Goal: Task Accomplishment & Management: Manage account settings

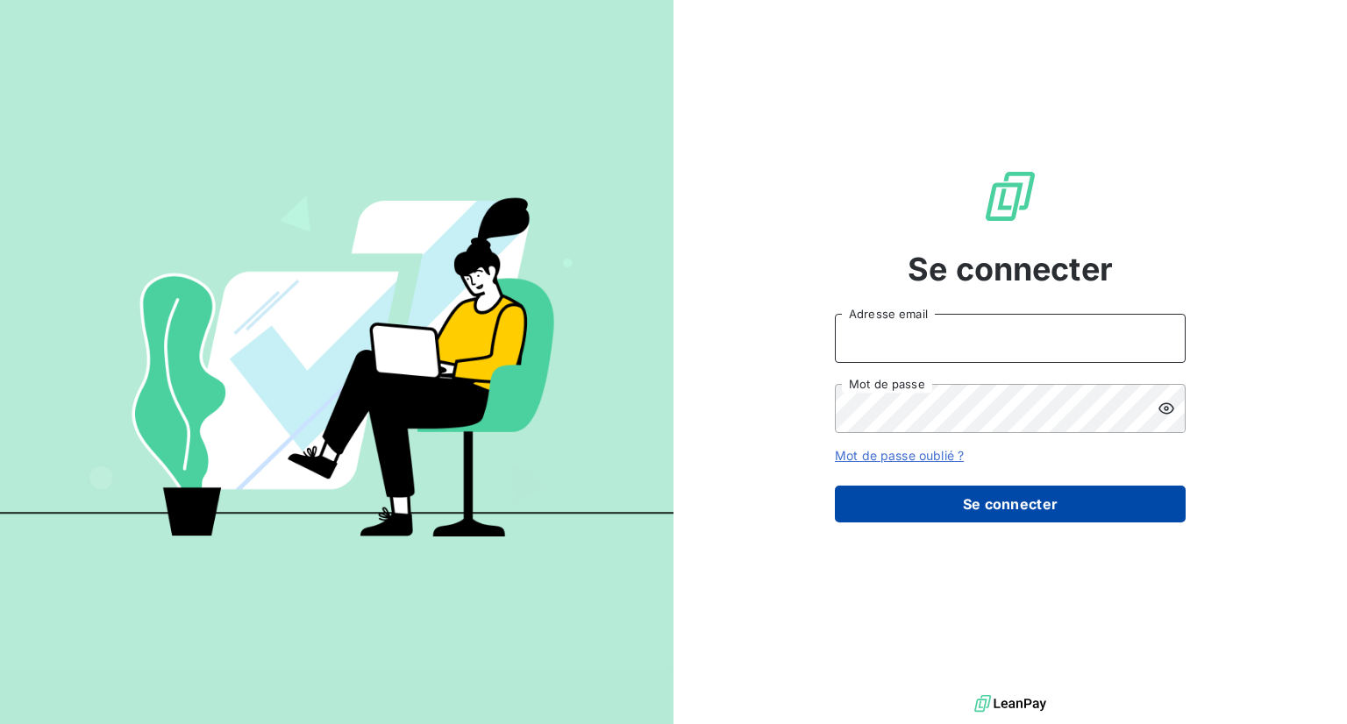
type input "[EMAIL_ADDRESS][DOMAIN_NAME]"
click at [1020, 511] on button "Se connecter" at bounding box center [1010, 504] width 351 height 37
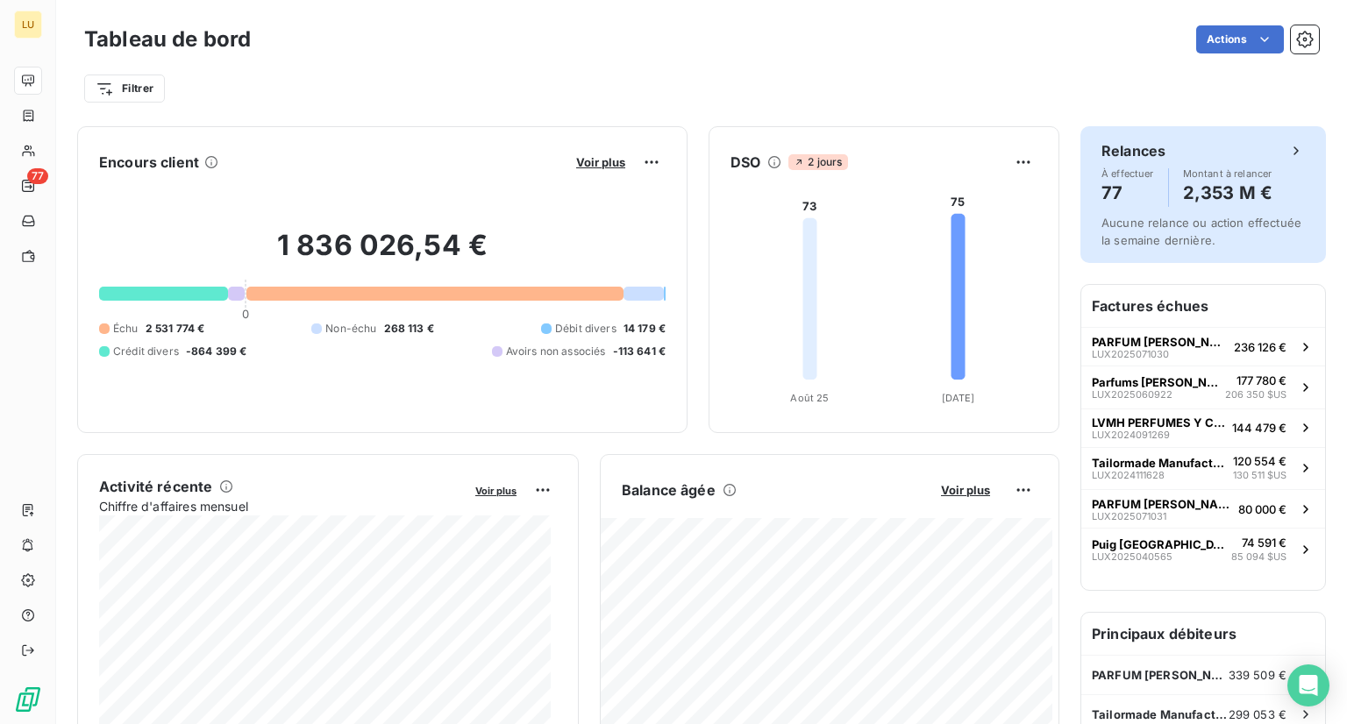
click at [1288, 159] on icon at bounding box center [1297, 151] width 18 height 18
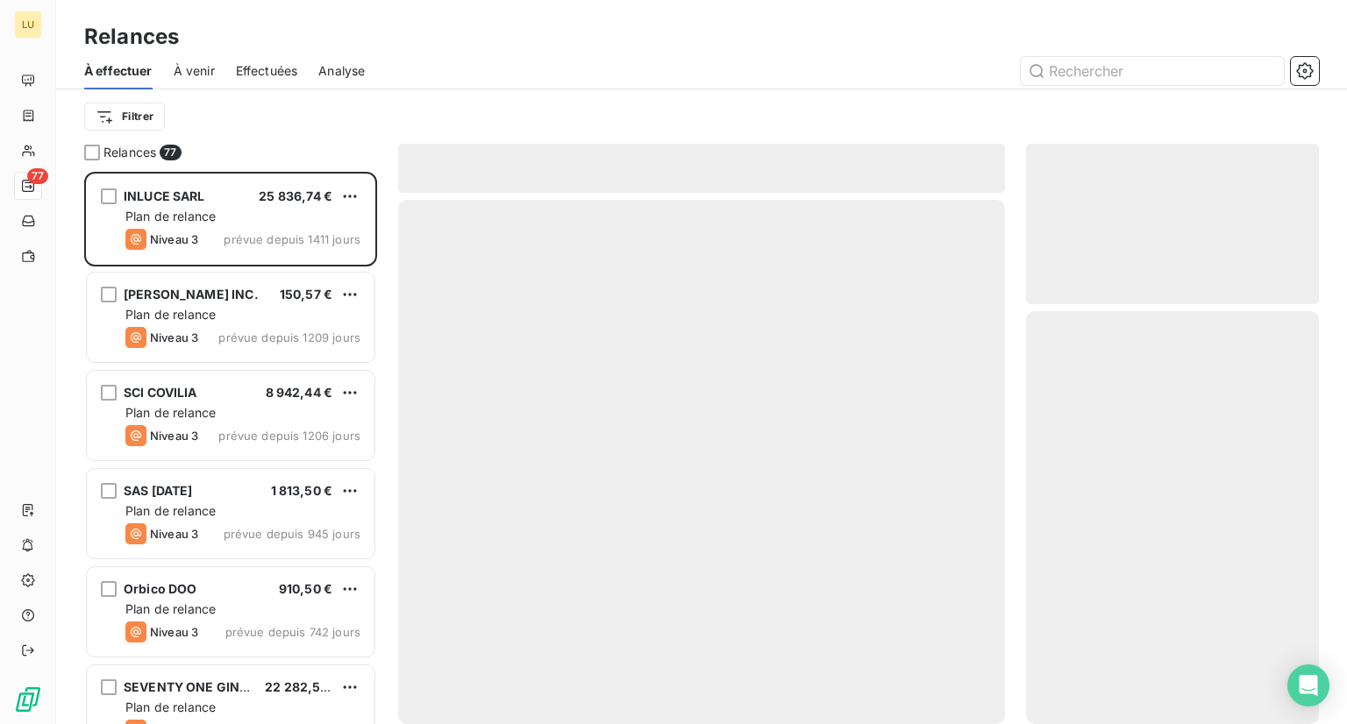
scroll to position [539, 279]
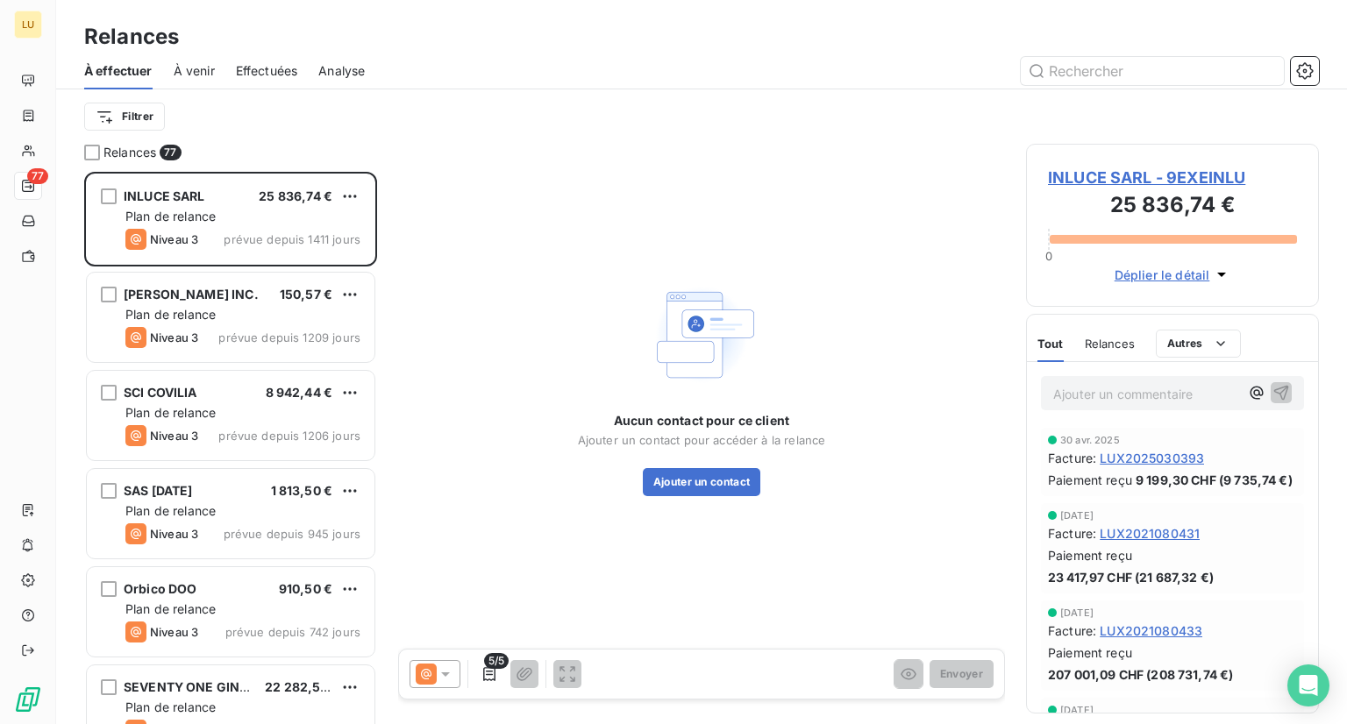
scroll to position [539, 279]
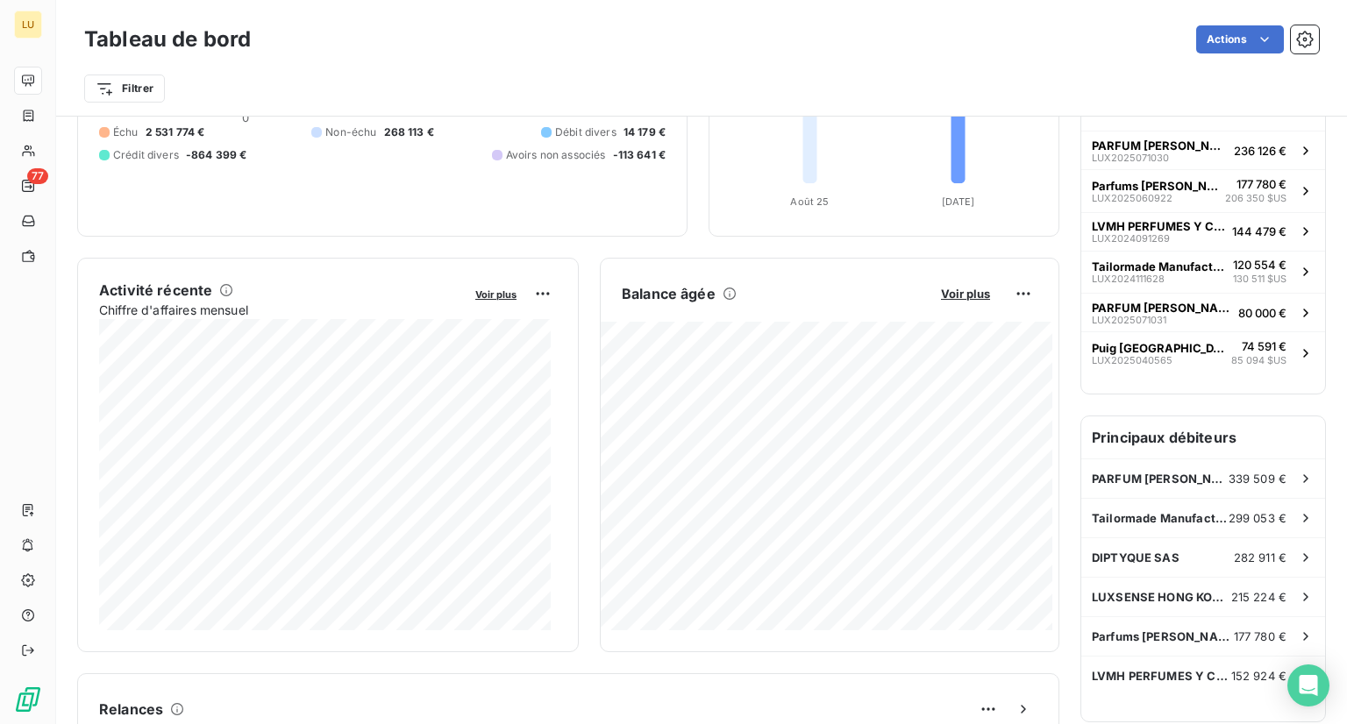
scroll to position [196, 0]
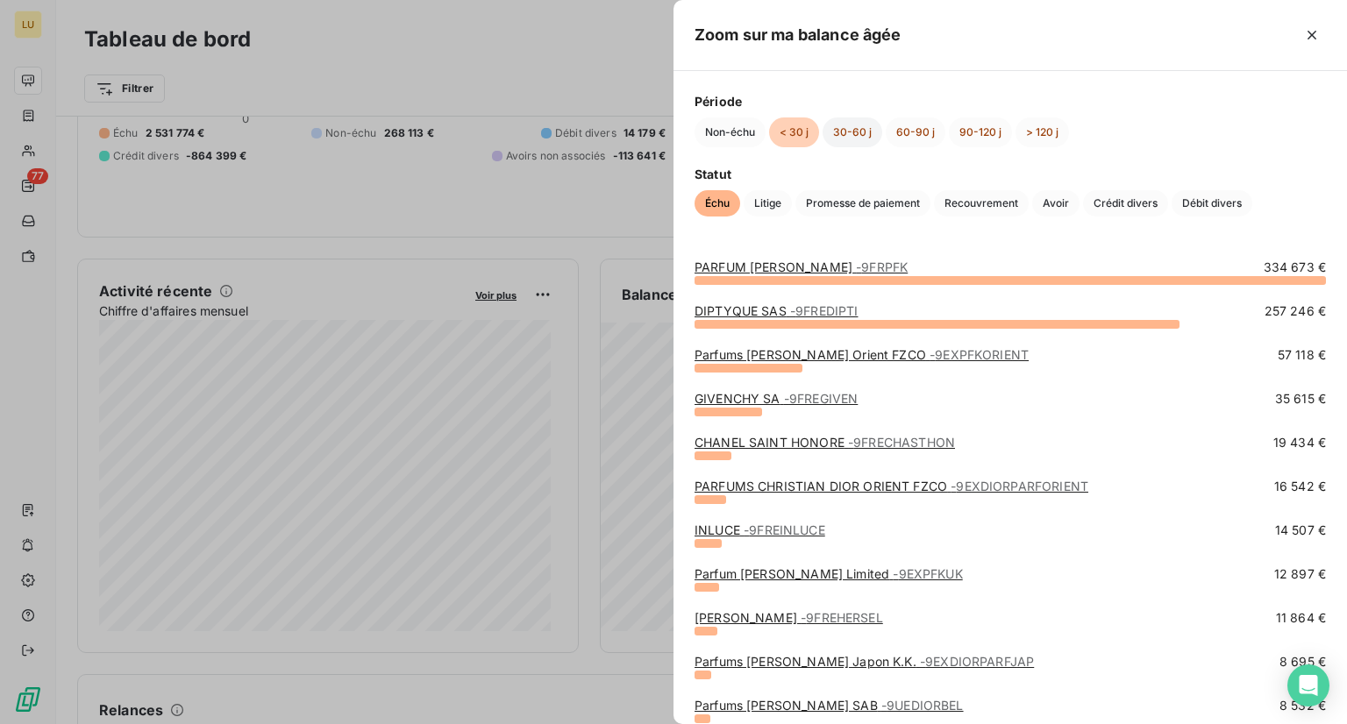
click at [845, 134] on button "30-60 j" at bounding box center [853, 133] width 60 height 30
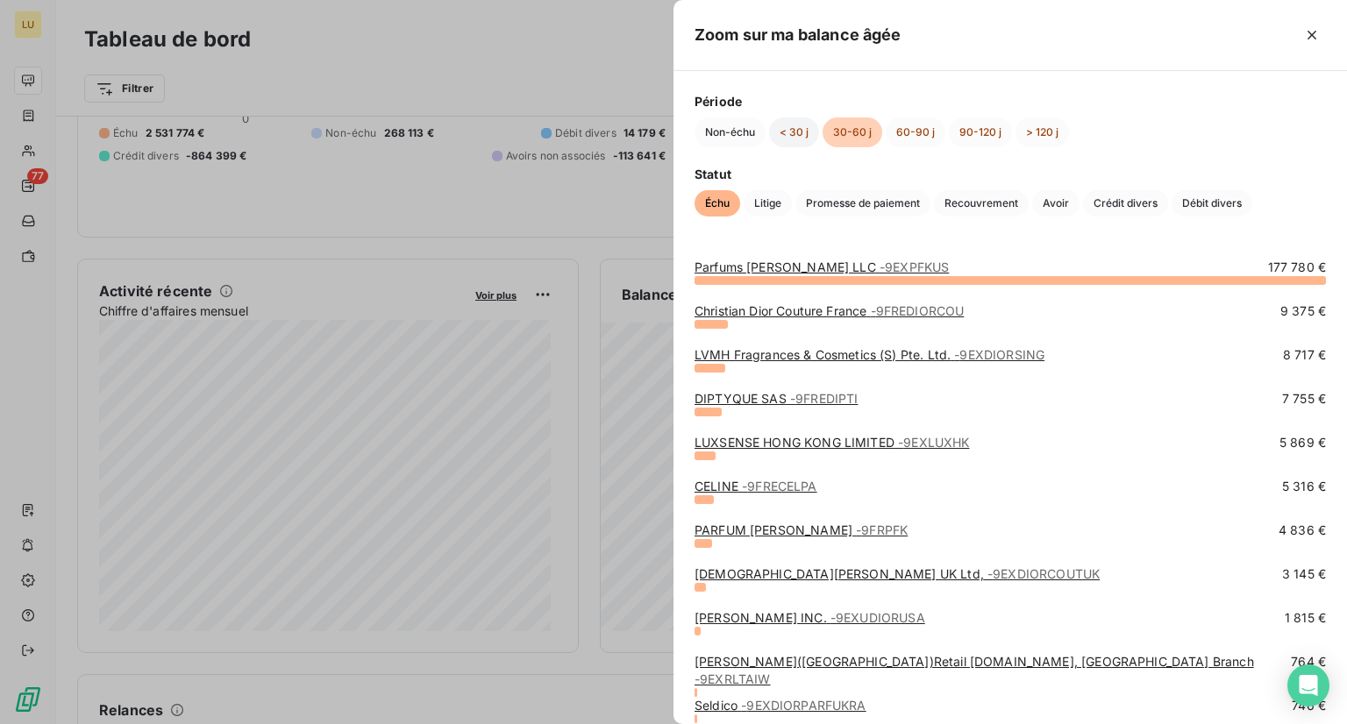
click at [801, 136] on button "< 30 j" at bounding box center [794, 133] width 50 height 30
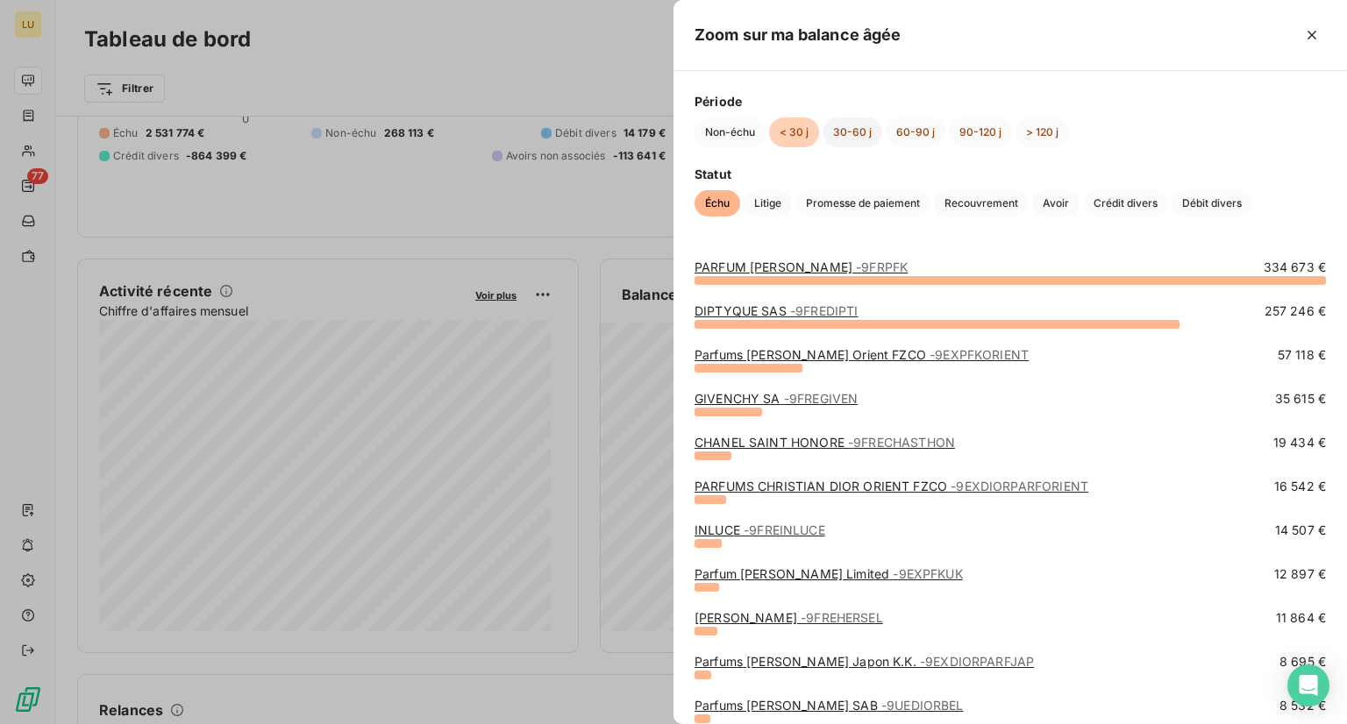
click at [866, 133] on button "30-60 j" at bounding box center [853, 133] width 60 height 30
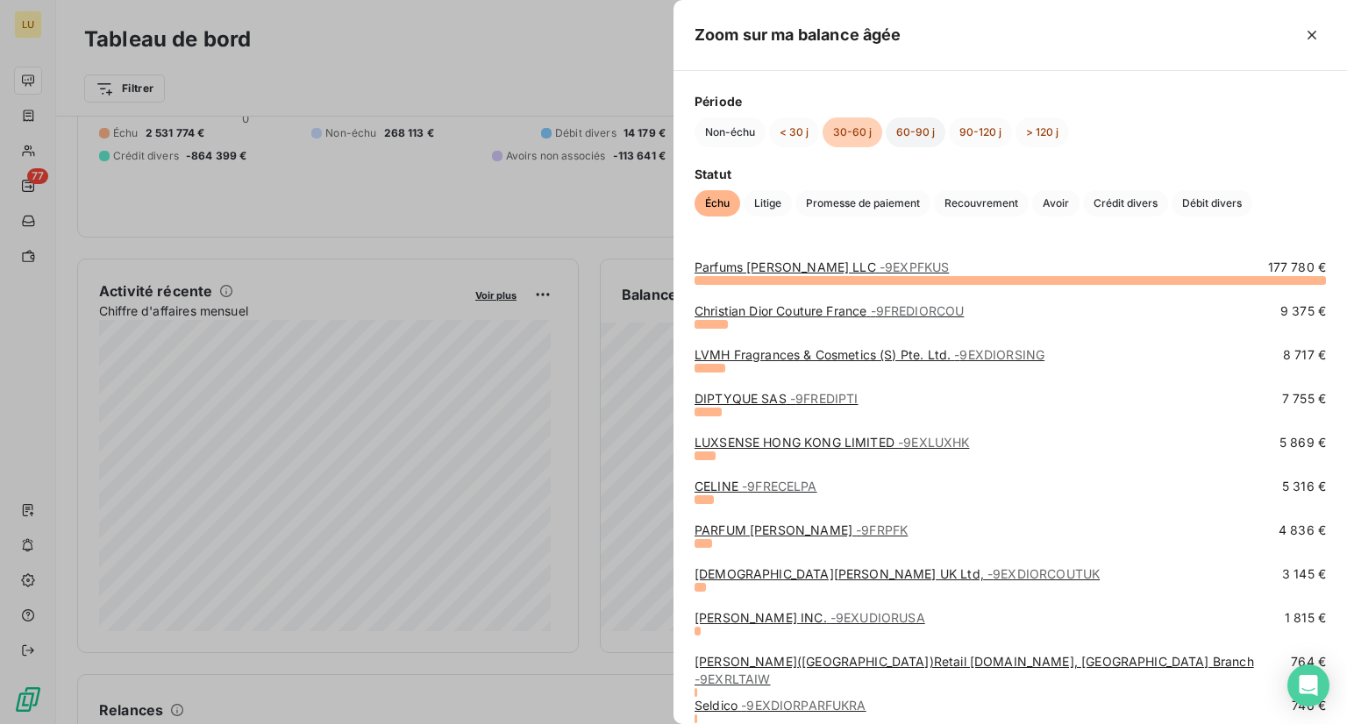
click at [928, 134] on button "60-90 j" at bounding box center [916, 133] width 60 height 30
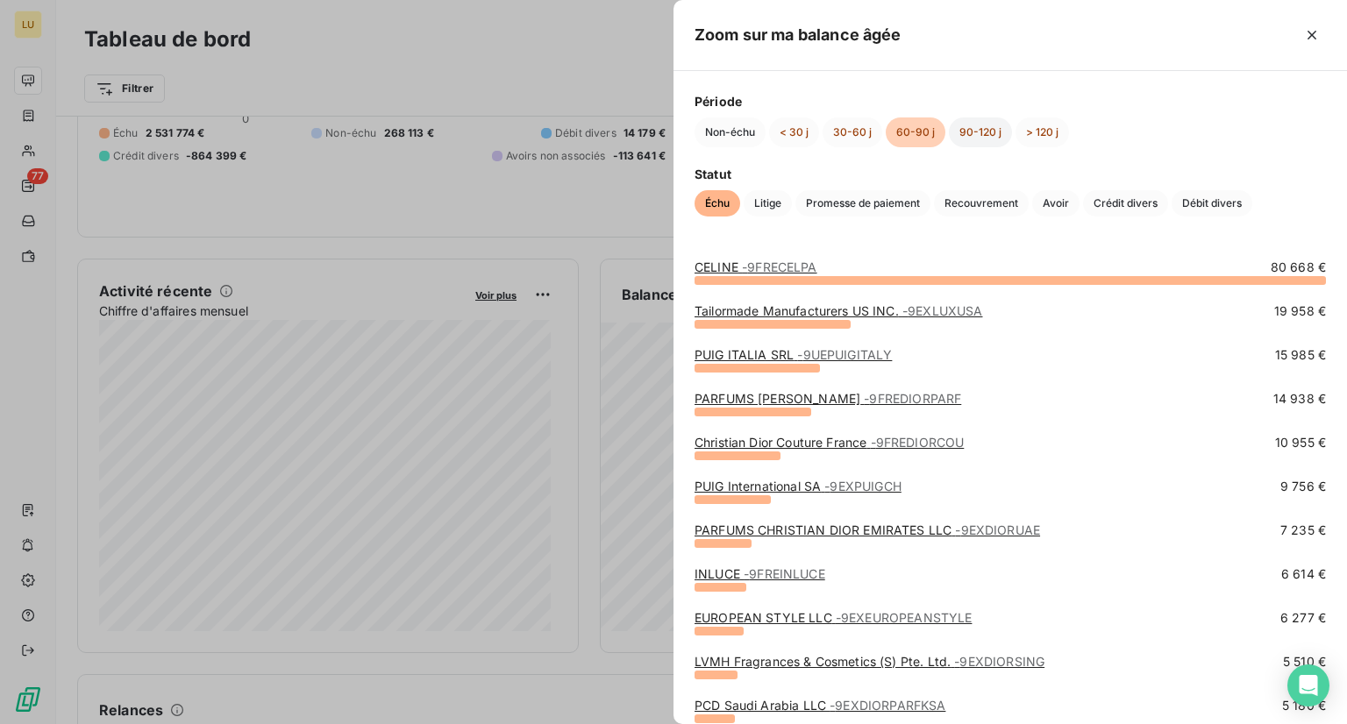
click at [982, 134] on button "90-120 j" at bounding box center [980, 133] width 63 height 30
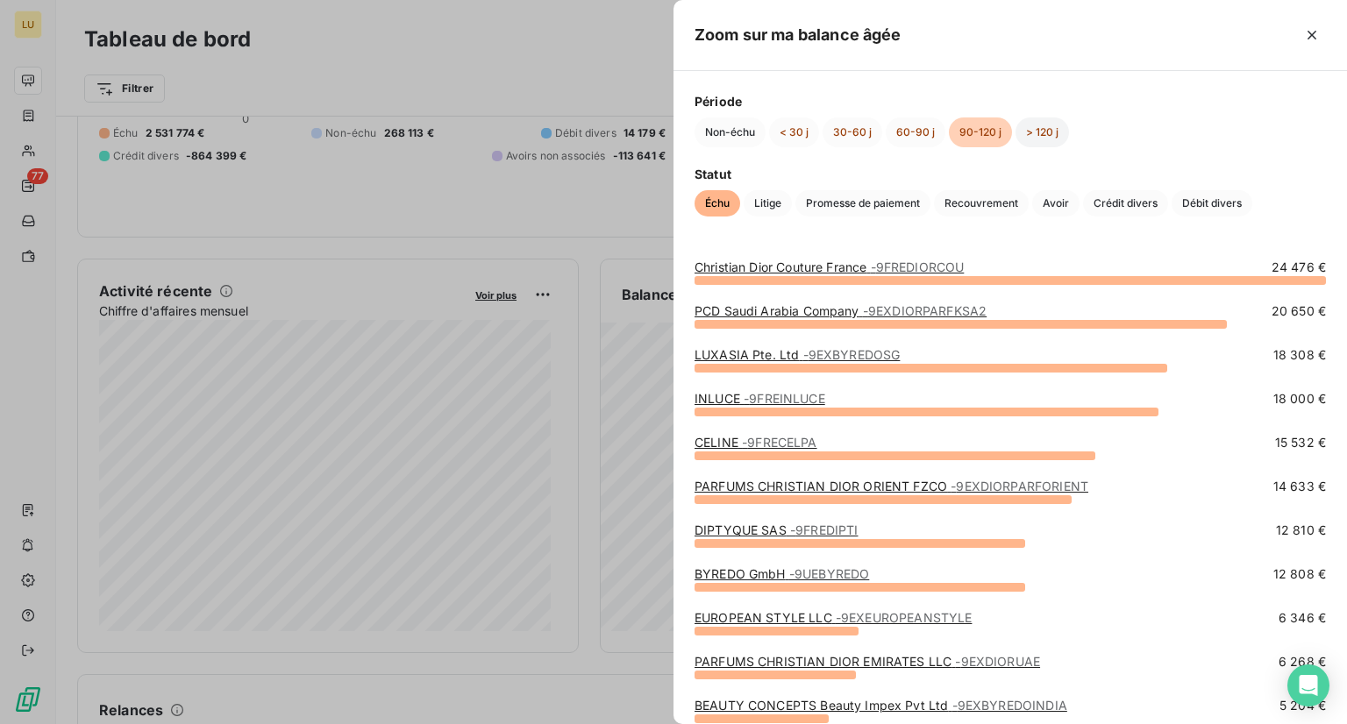
click at [1046, 132] on button "> 120 j" at bounding box center [1043, 133] width 54 height 30
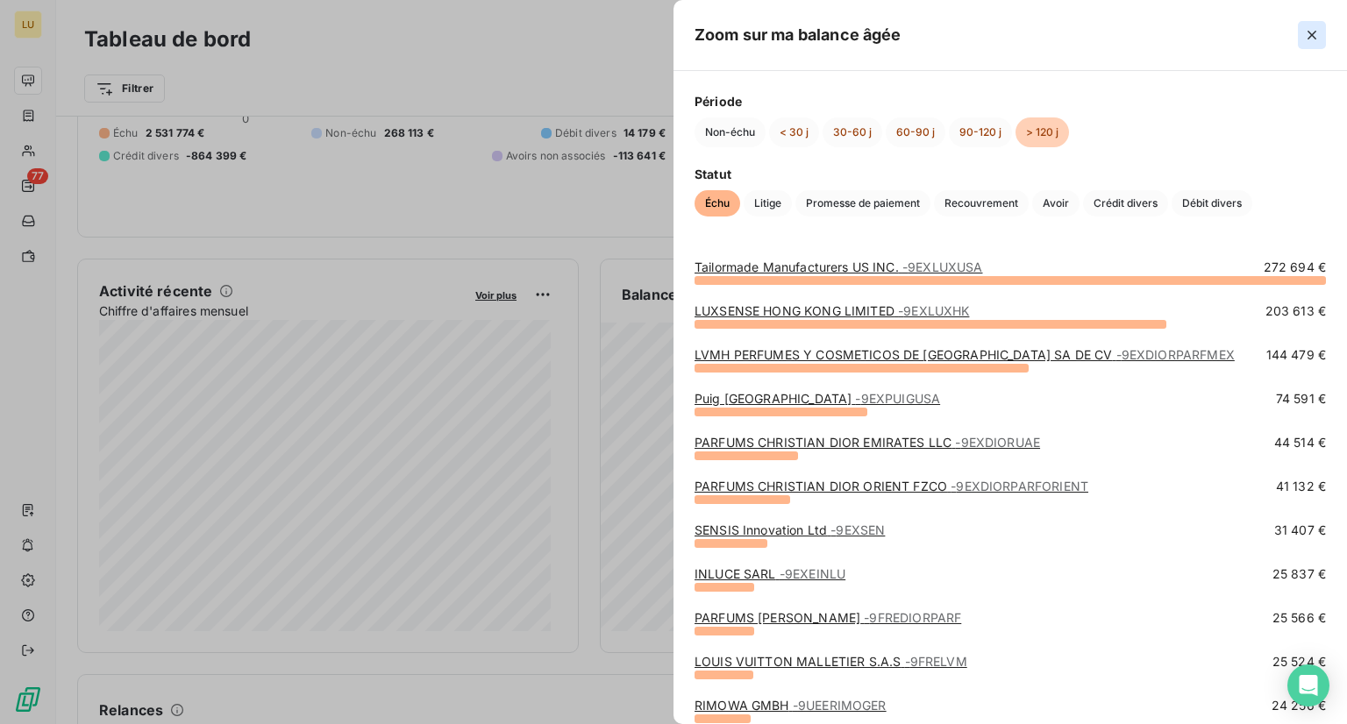
click at [1309, 39] on icon "button" at bounding box center [1312, 35] width 18 height 18
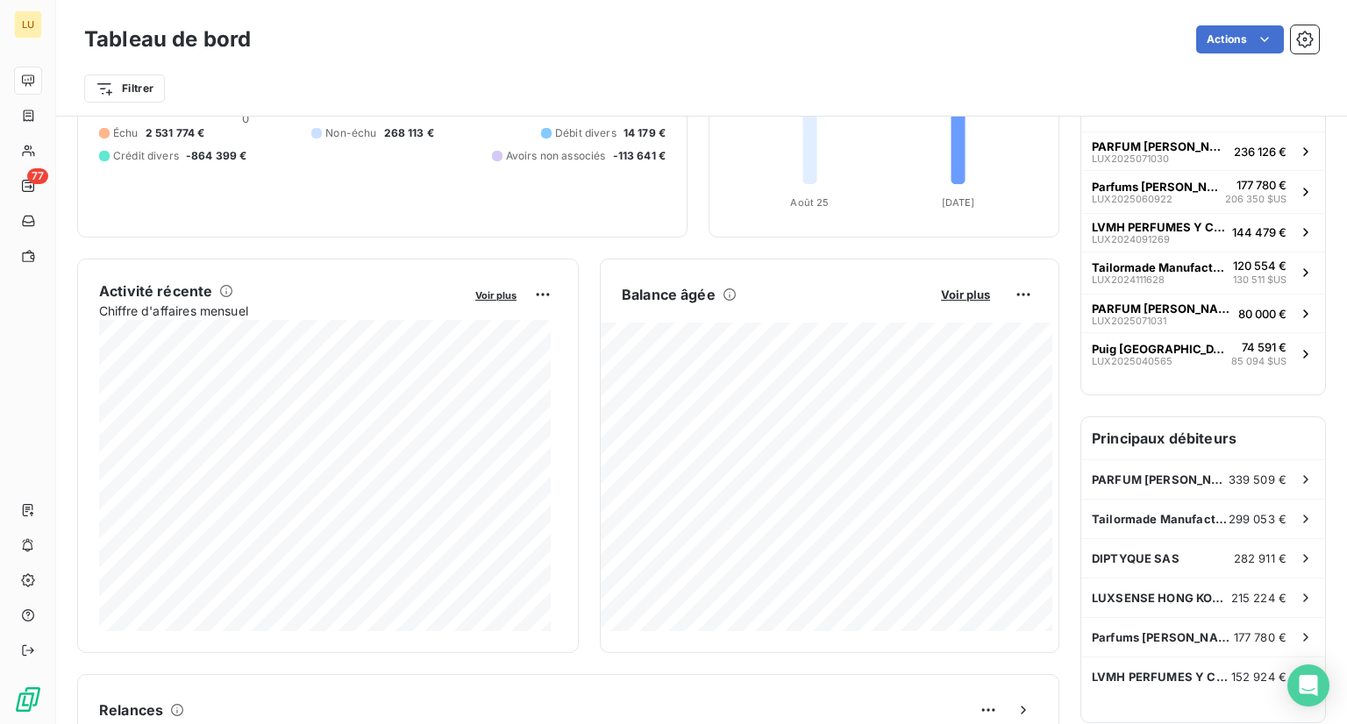
scroll to position [0, 0]
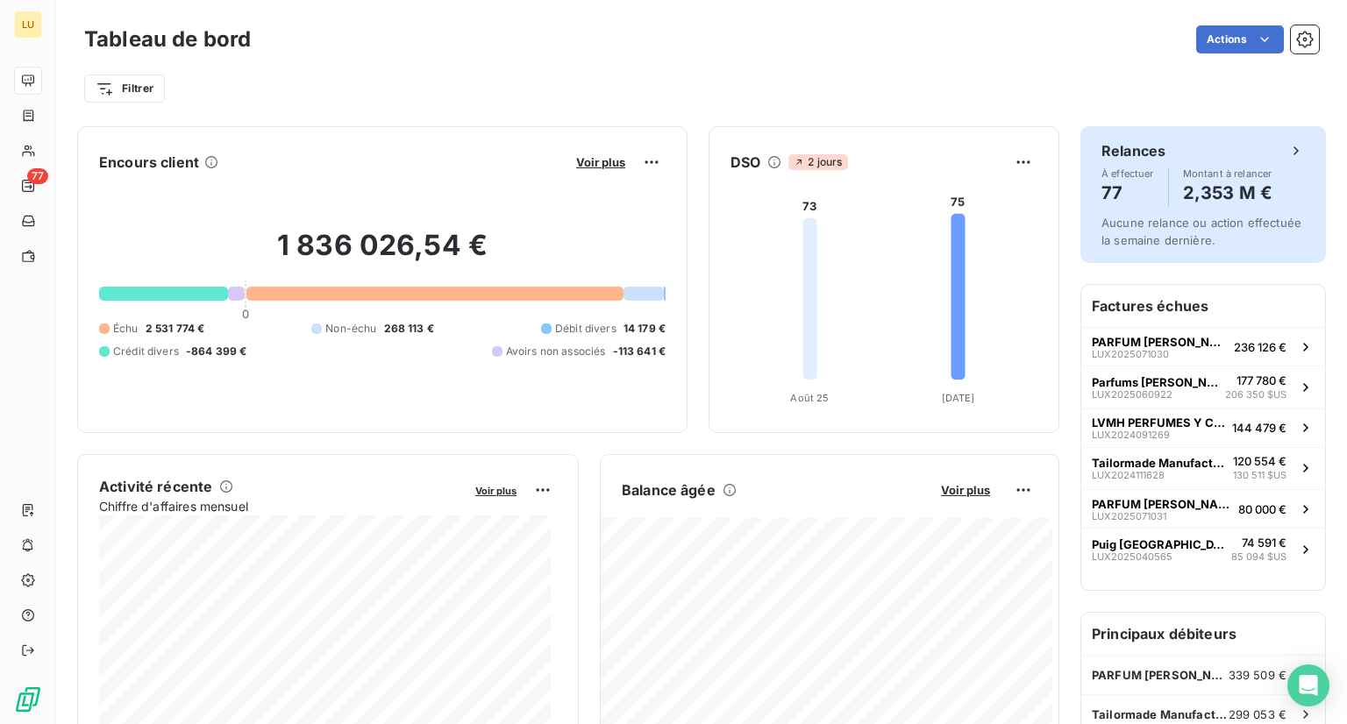
click at [1135, 246] on span "Aucune relance ou action effectuée la semaine dernière." at bounding box center [1202, 232] width 200 height 32
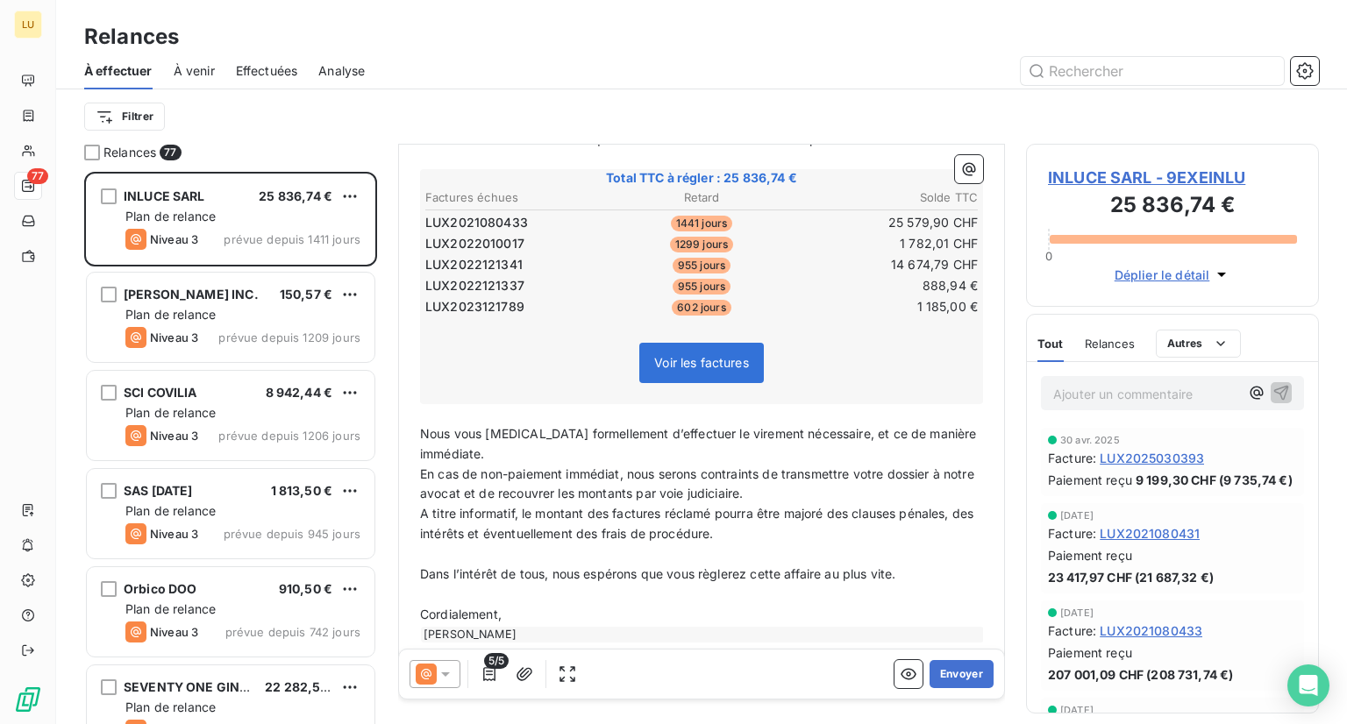
scroll to position [318, 0]
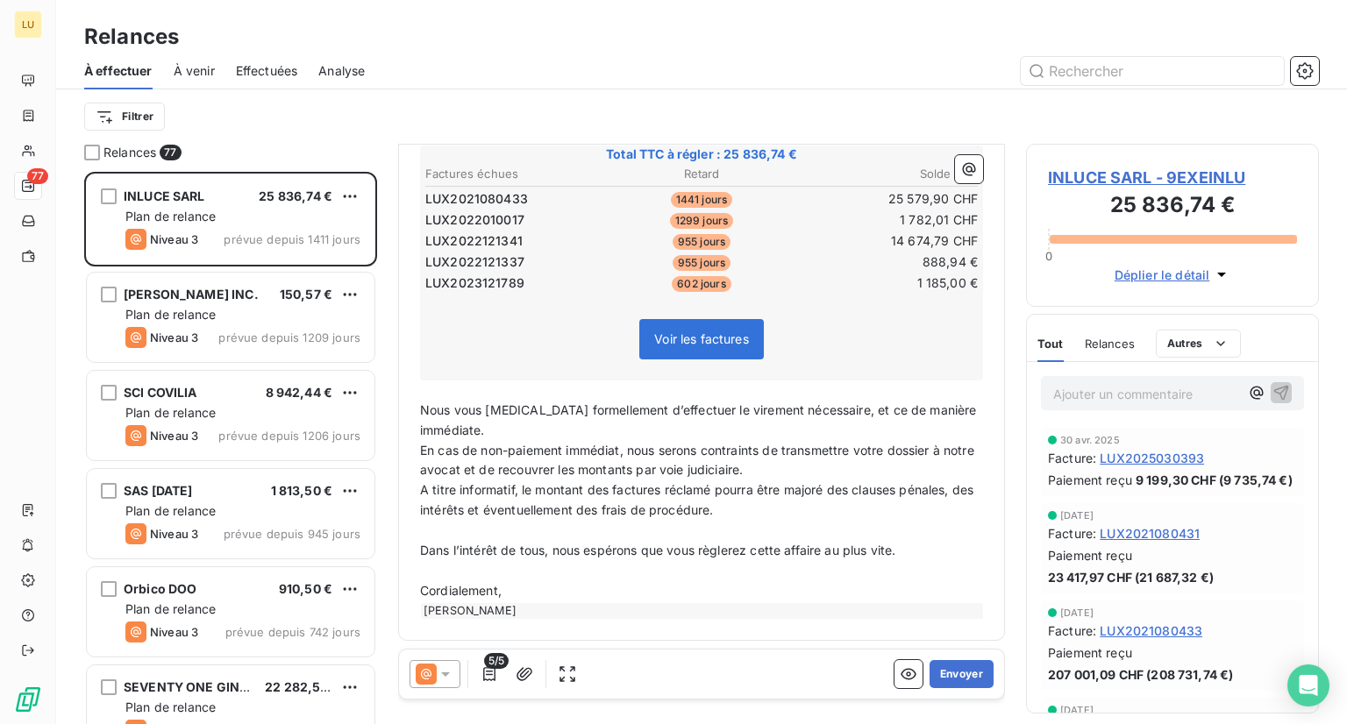
click at [531, 604] on div "[PERSON_NAME]" at bounding box center [702, 611] width 563 height 16
click at [515, 608] on div "[PERSON_NAME]" at bounding box center [702, 611] width 563 height 16
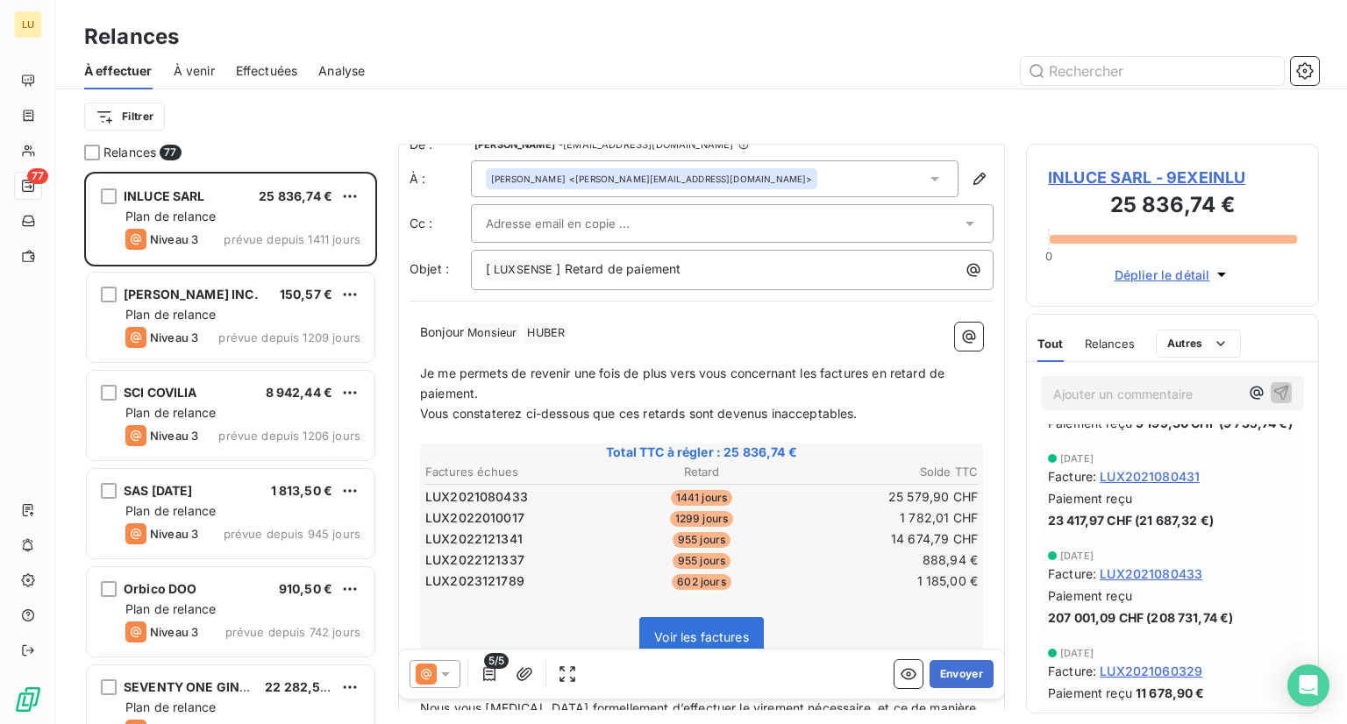
scroll to position [77, 0]
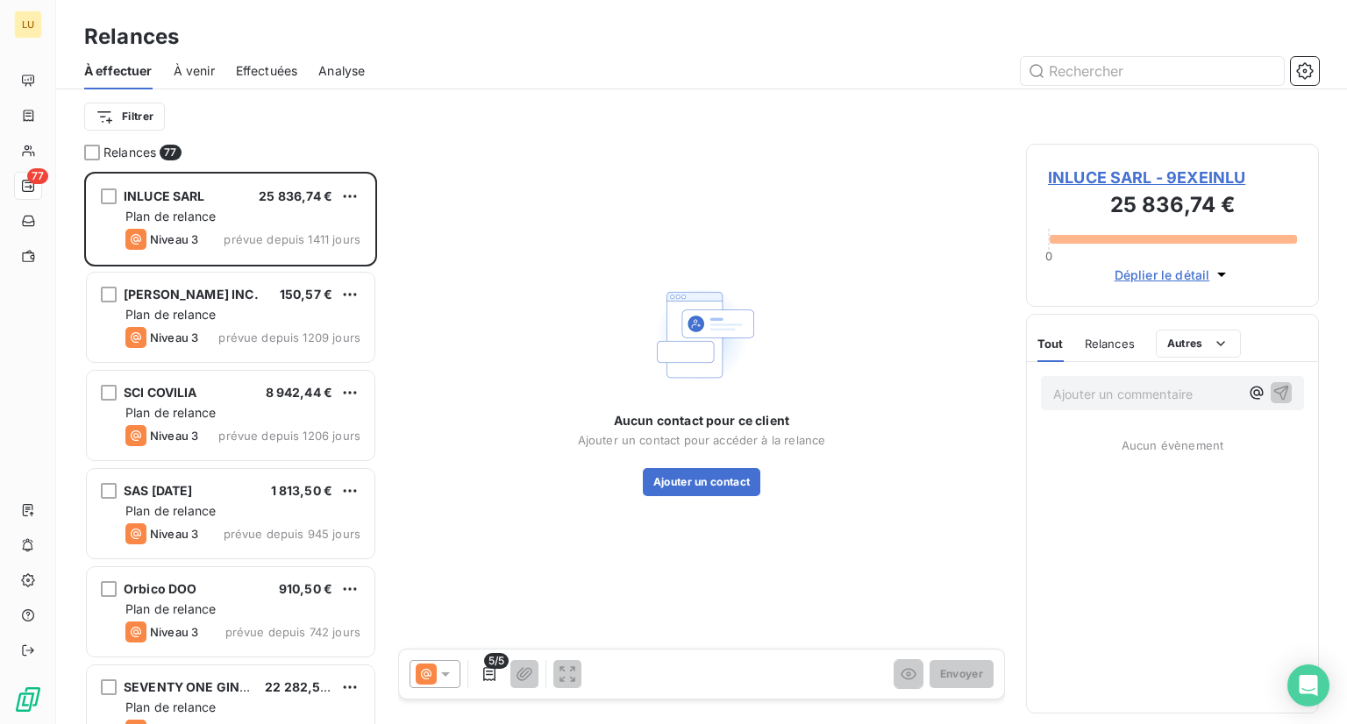
scroll to position [539, 279]
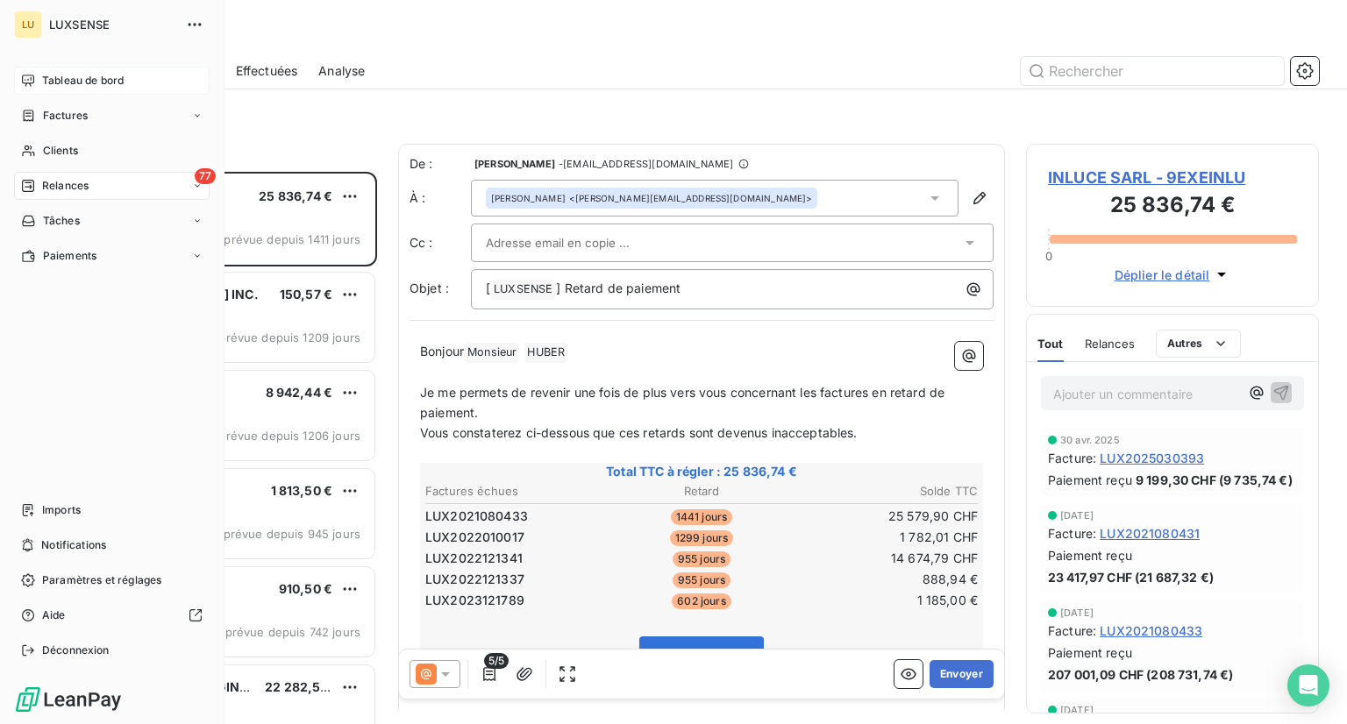
click at [53, 76] on span "Tableau de bord" at bounding box center [83, 81] width 82 height 16
